Goal: Information Seeking & Learning: Learn about a topic

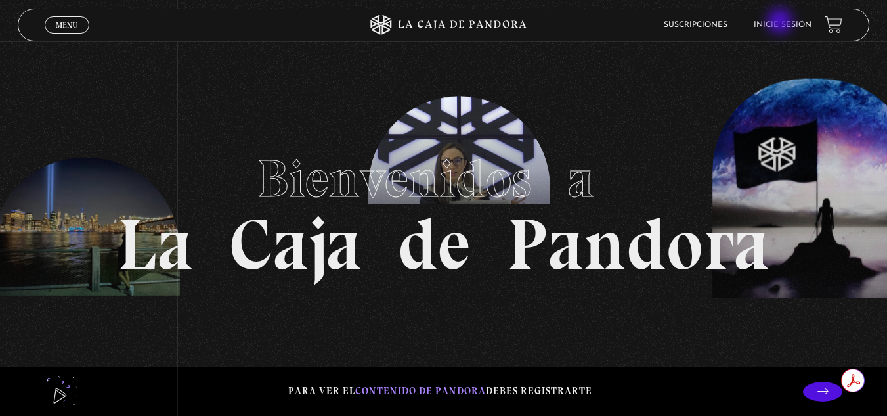
click at [782, 22] on link "Inicie sesión" at bounding box center [783, 25] width 58 height 8
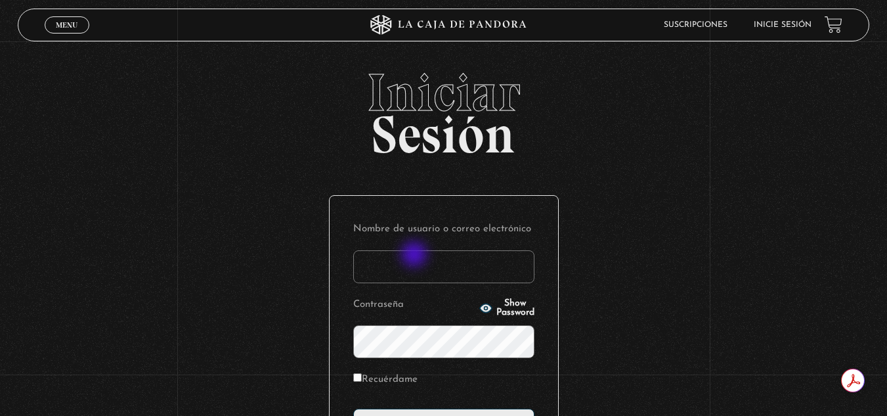
click at [416, 255] on input "Nombre de usuario o correo electrónico" at bounding box center [443, 266] width 181 height 33
type input "olirojasu@gmail.com"
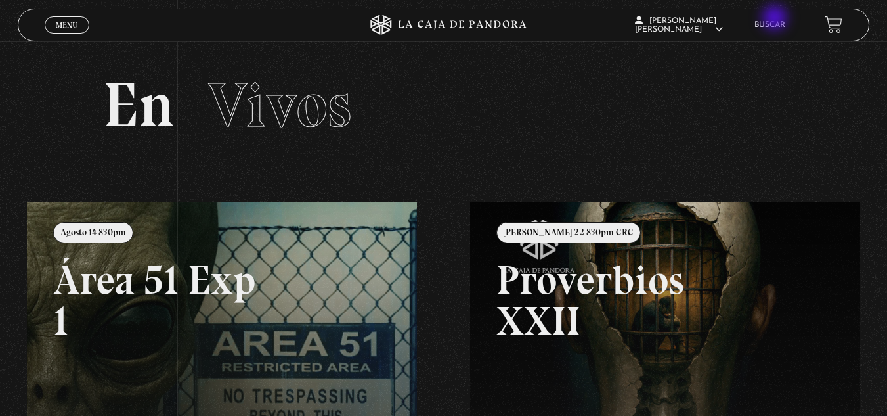
click at [776, 21] on link "Buscar" at bounding box center [770, 25] width 31 height 8
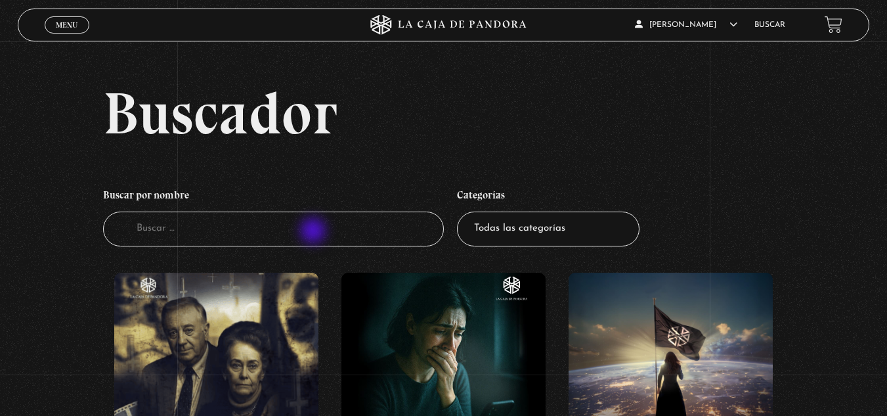
click at [315, 232] on input "Buscador" at bounding box center [273, 228] width 341 height 35
type input "guerra espi"
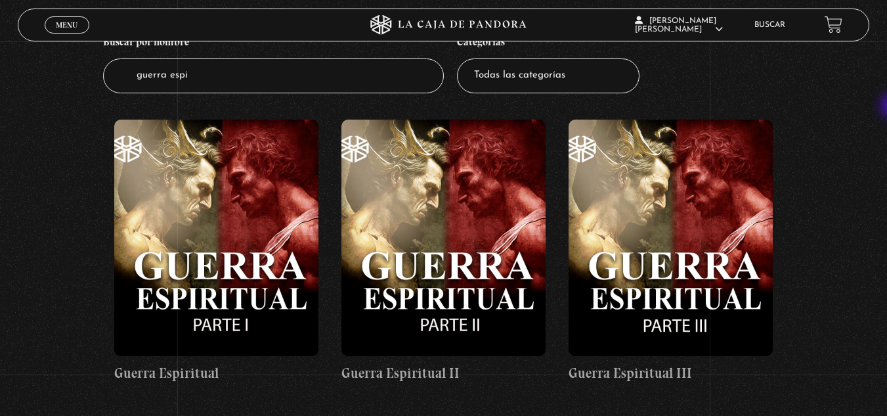
scroll to position [158, 0]
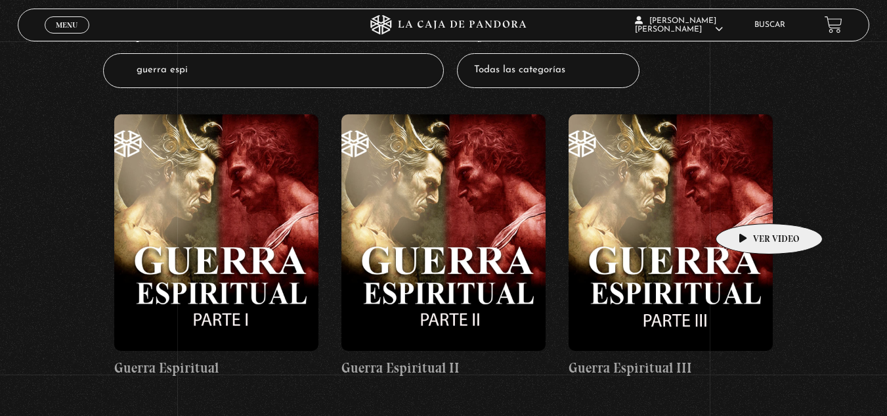
click at [749, 204] on figure at bounding box center [671, 232] width 204 height 236
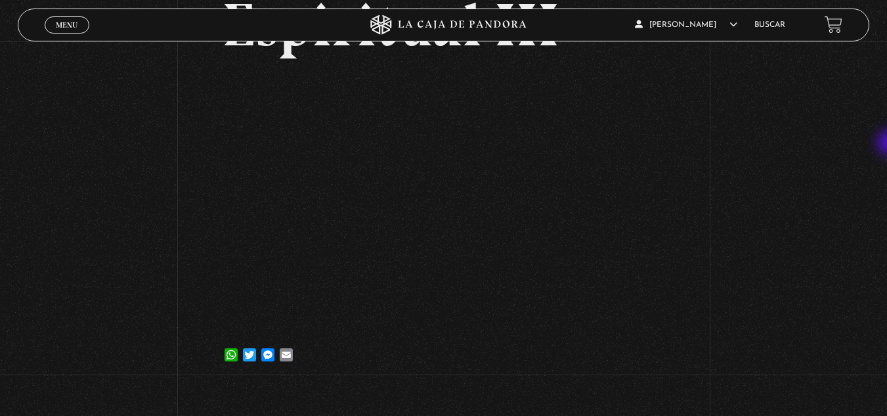
scroll to position [177, 0]
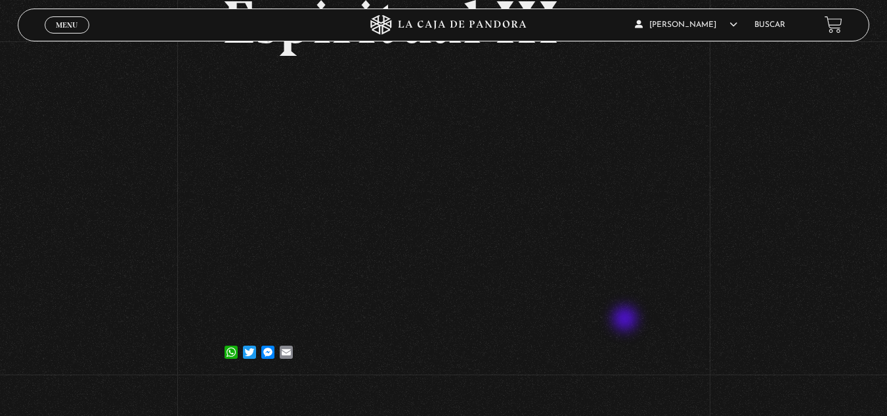
click at [644, 345] on div "WhatsApp Twitter Messenger Email" at bounding box center [443, 345] width 443 height 26
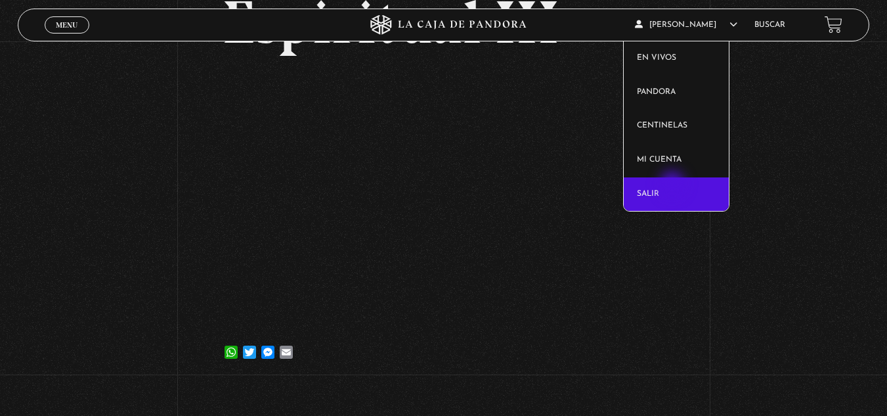
click at [674, 185] on link "Salir" at bounding box center [676, 194] width 105 height 34
